Goal: Book appointment/travel/reservation

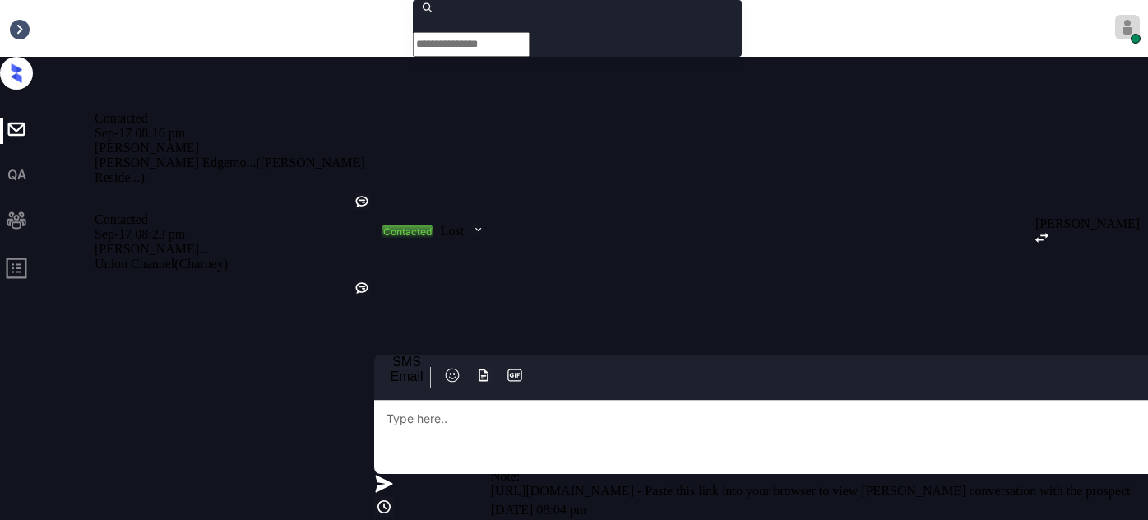
scroll to position [5487, 0]
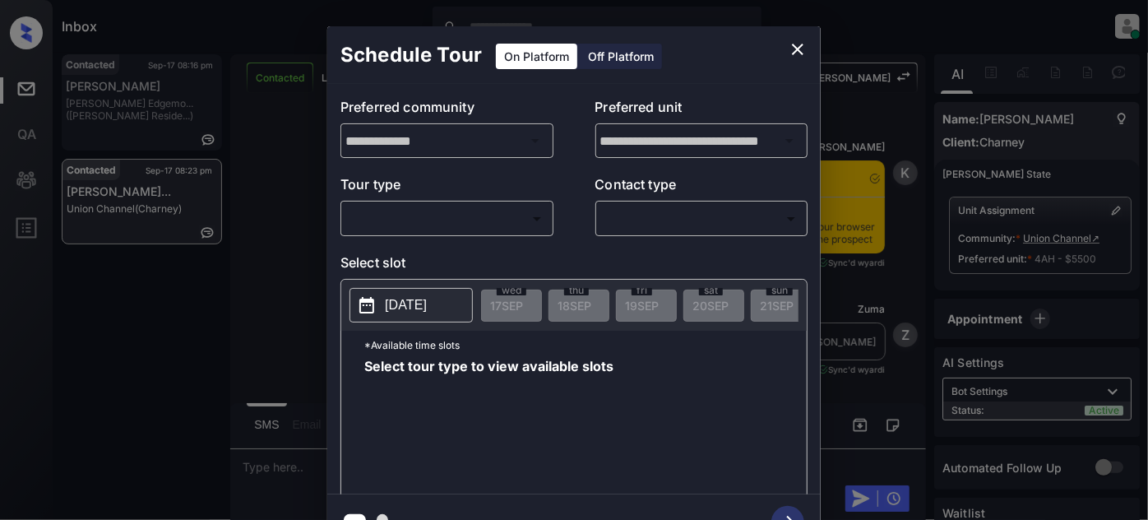
scroll to position [5487, 0]
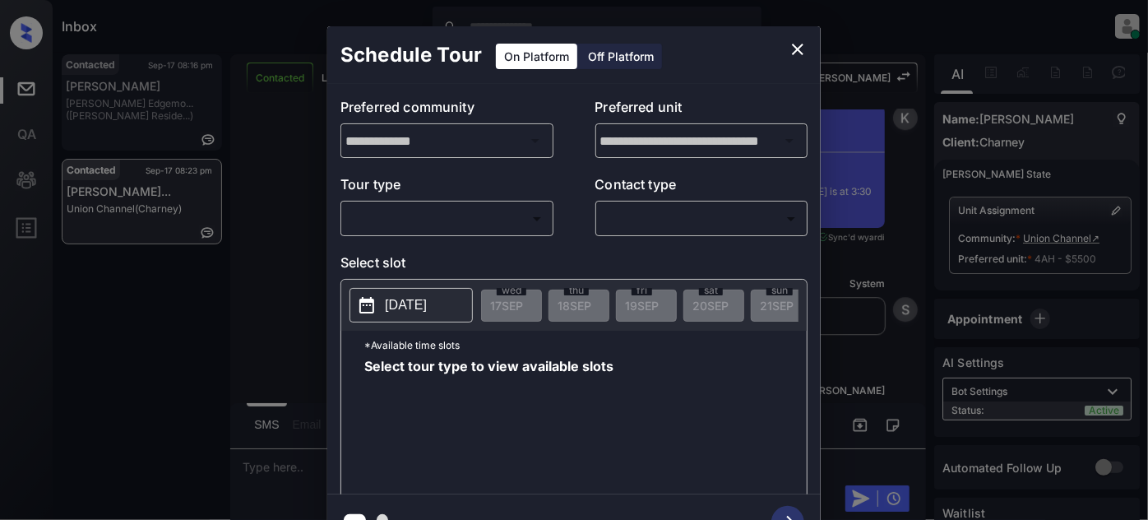
click at [807, 40] on icon "close" at bounding box center [798, 49] width 20 height 20
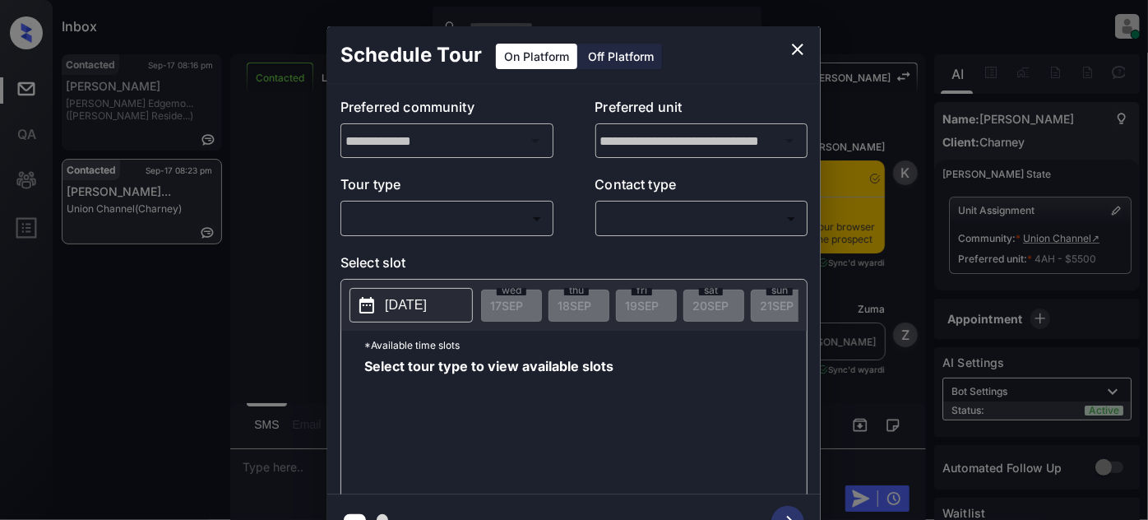
scroll to position [5487, 0]
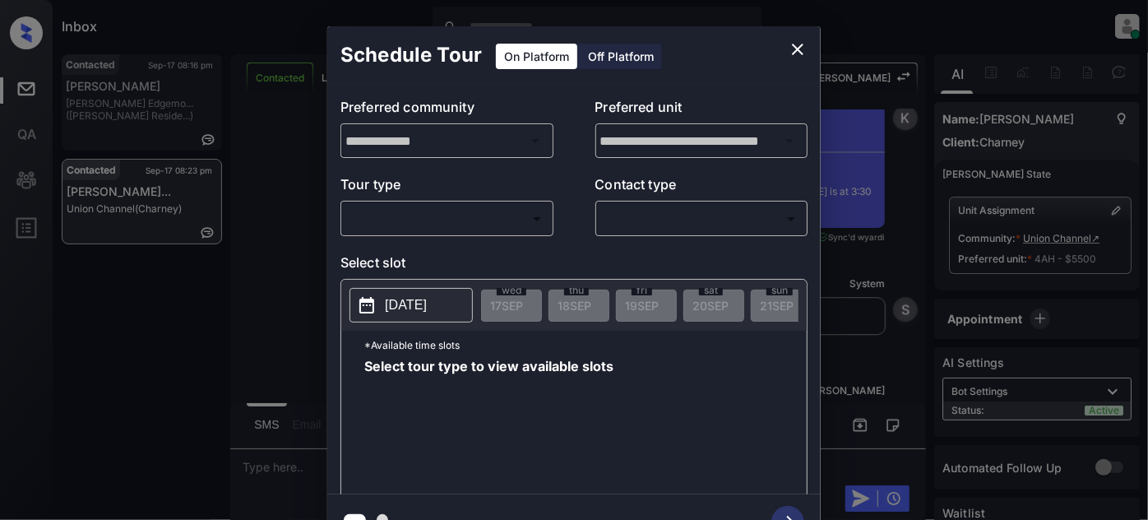
click at [480, 220] on body "Inbox [PERSON_NAME] Online Set yourself offline Set yourself on break Profile S…" at bounding box center [574, 260] width 1148 height 520
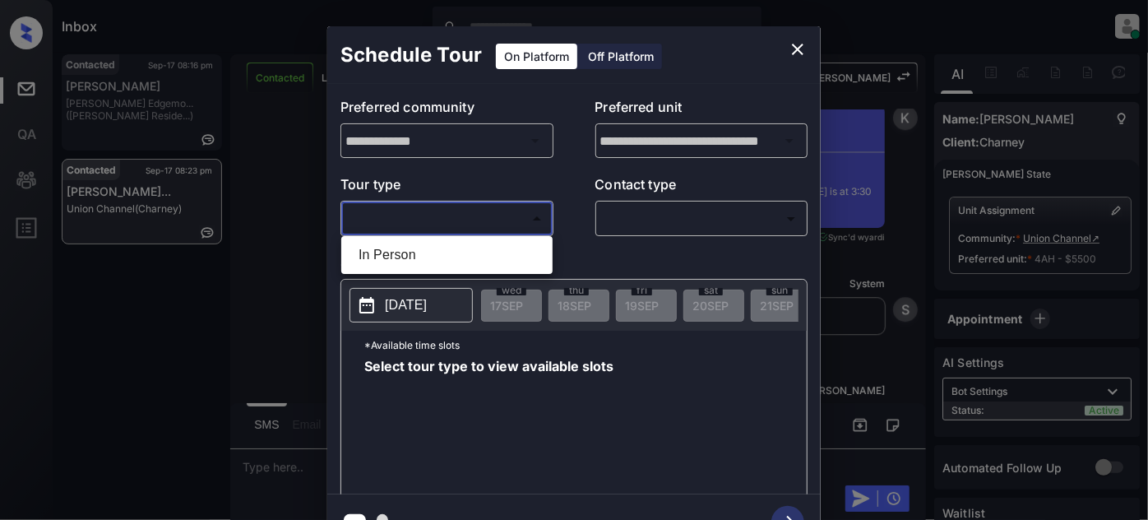
click at [425, 256] on li "In Person" at bounding box center [447, 255] width 203 height 30
type input "********"
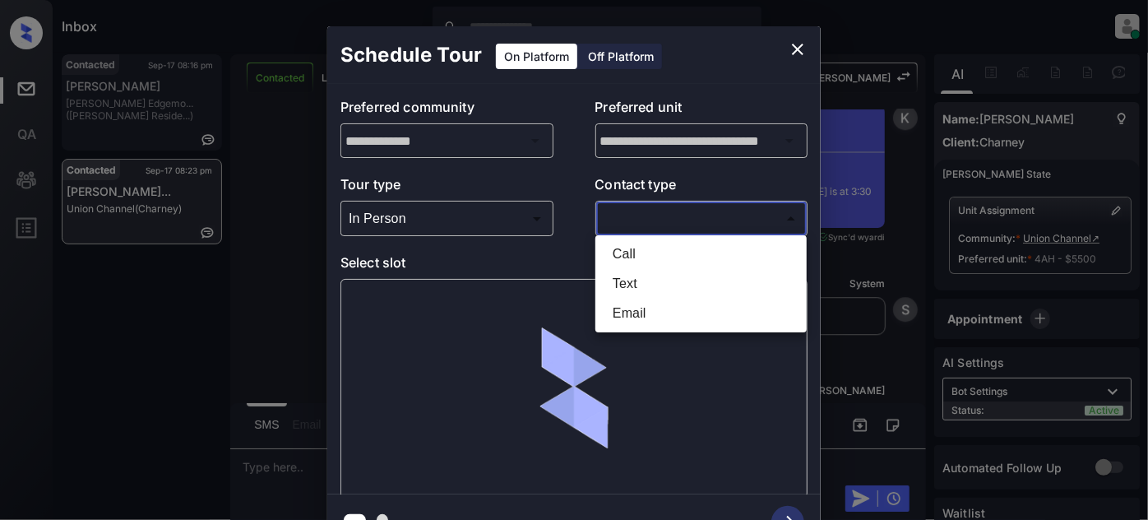
click at [700, 210] on body "Inbox [PERSON_NAME] Online Set yourself offline Set yourself on break Profile S…" at bounding box center [574, 260] width 1148 height 520
click at [623, 283] on li "Text" at bounding box center [701, 284] width 203 height 30
type input "****"
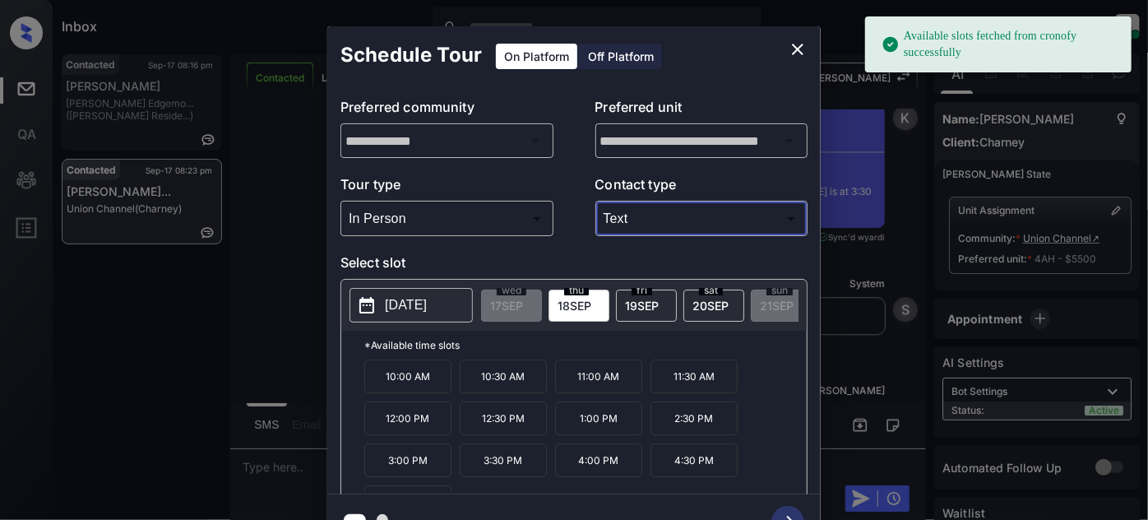
click at [395, 307] on p "[DATE]" at bounding box center [406, 305] width 42 height 20
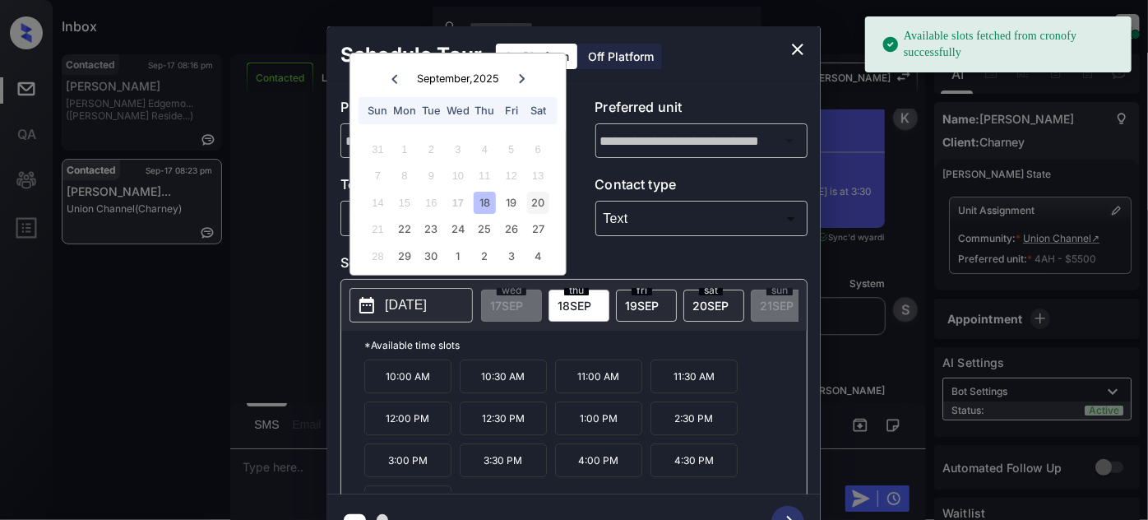
click at [528, 197] on div "20" at bounding box center [538, 203] width 22 height 22
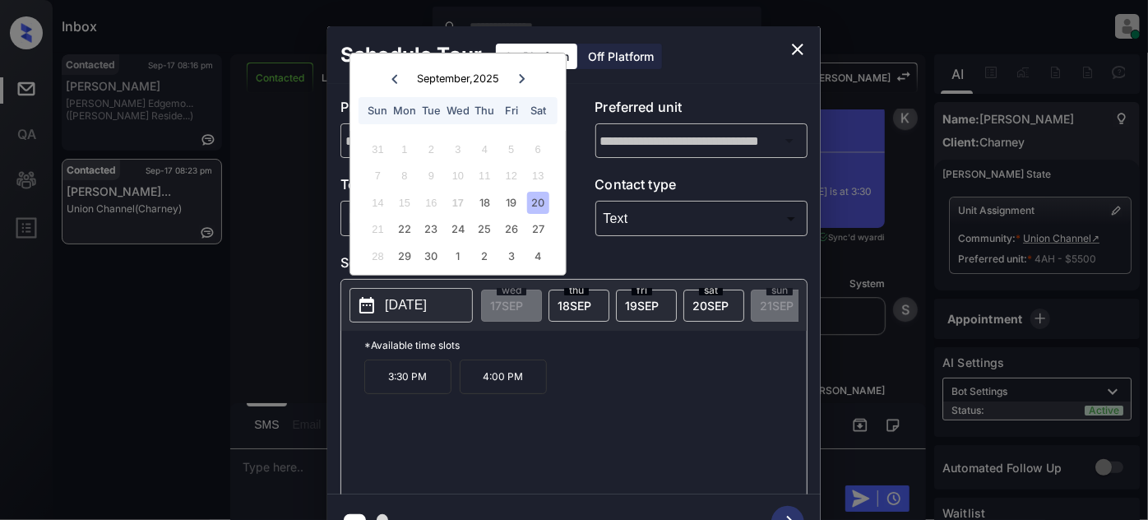
click at [412, 378] on p "3:30 PM" at bounding box center [407, 377] width 87 height 35
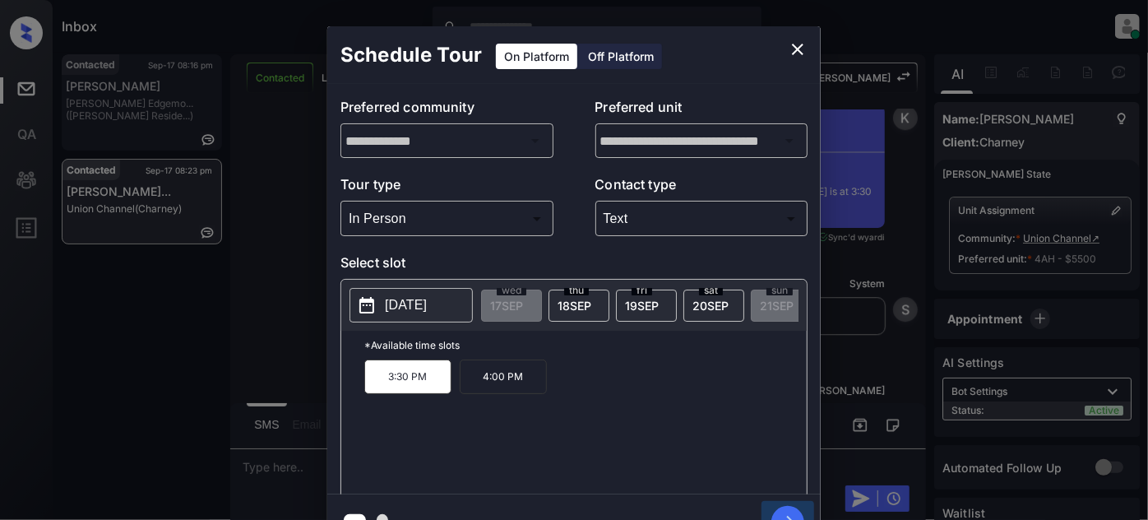
click at [786, 507] on icon "button" at bounding box center [788, 522] width 33 height 33
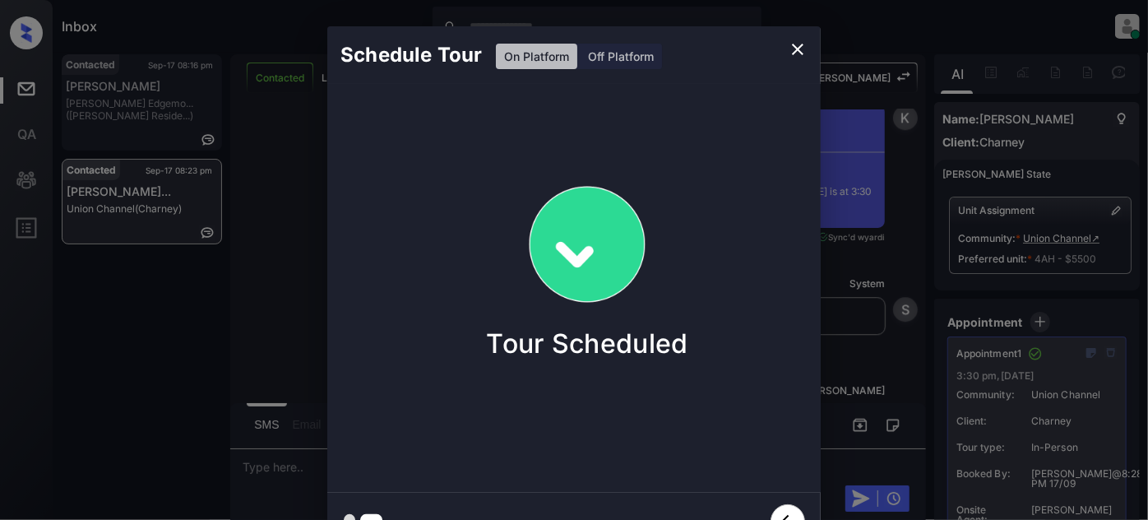
click at [793, 43] on icon "close" at bounding box center [798, 49] width 20 height 20
